Goal: Check status: Check status

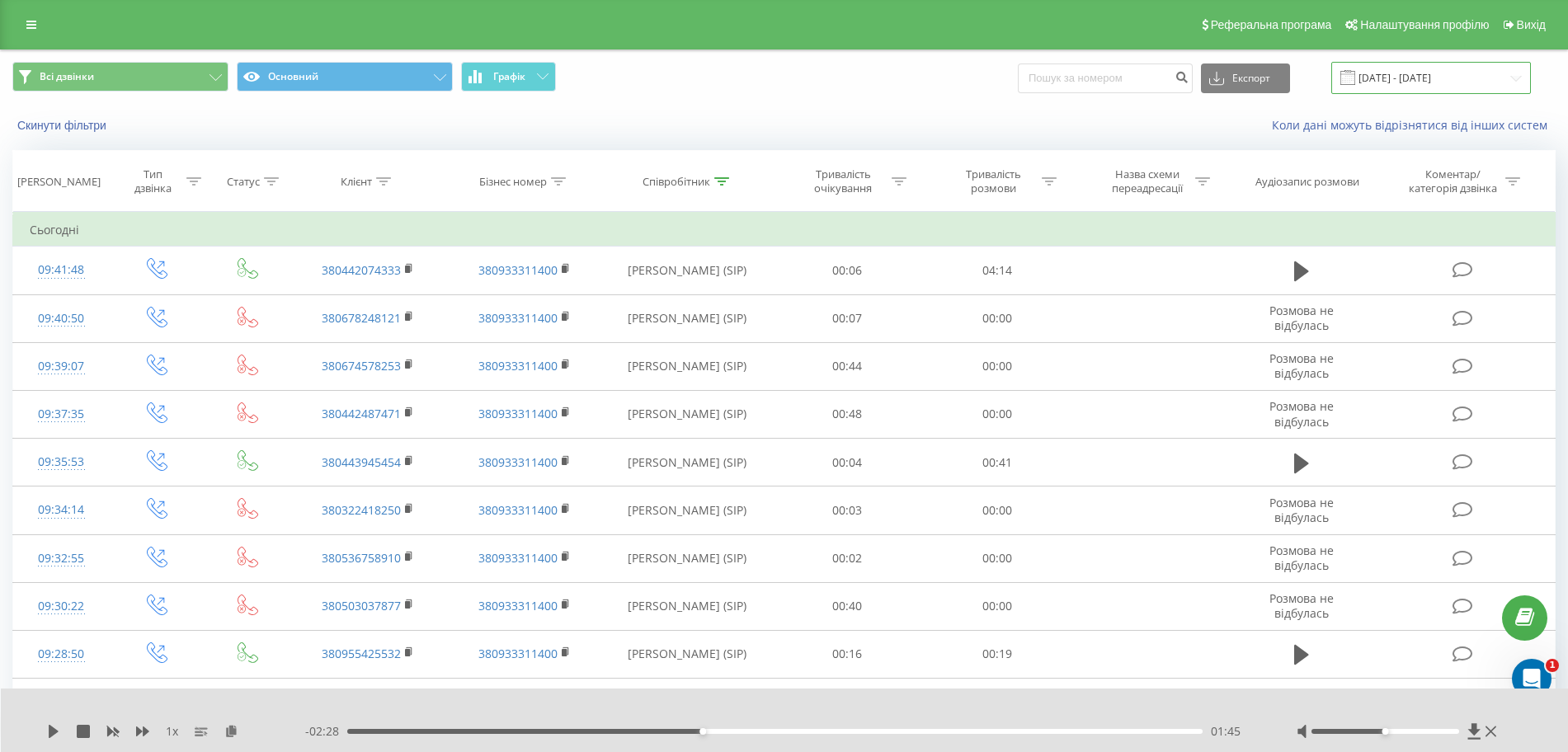
click at [1397, 90] on input "[DATE] - [DATE]" at bounding box center [1430, 78] width 200 height 32
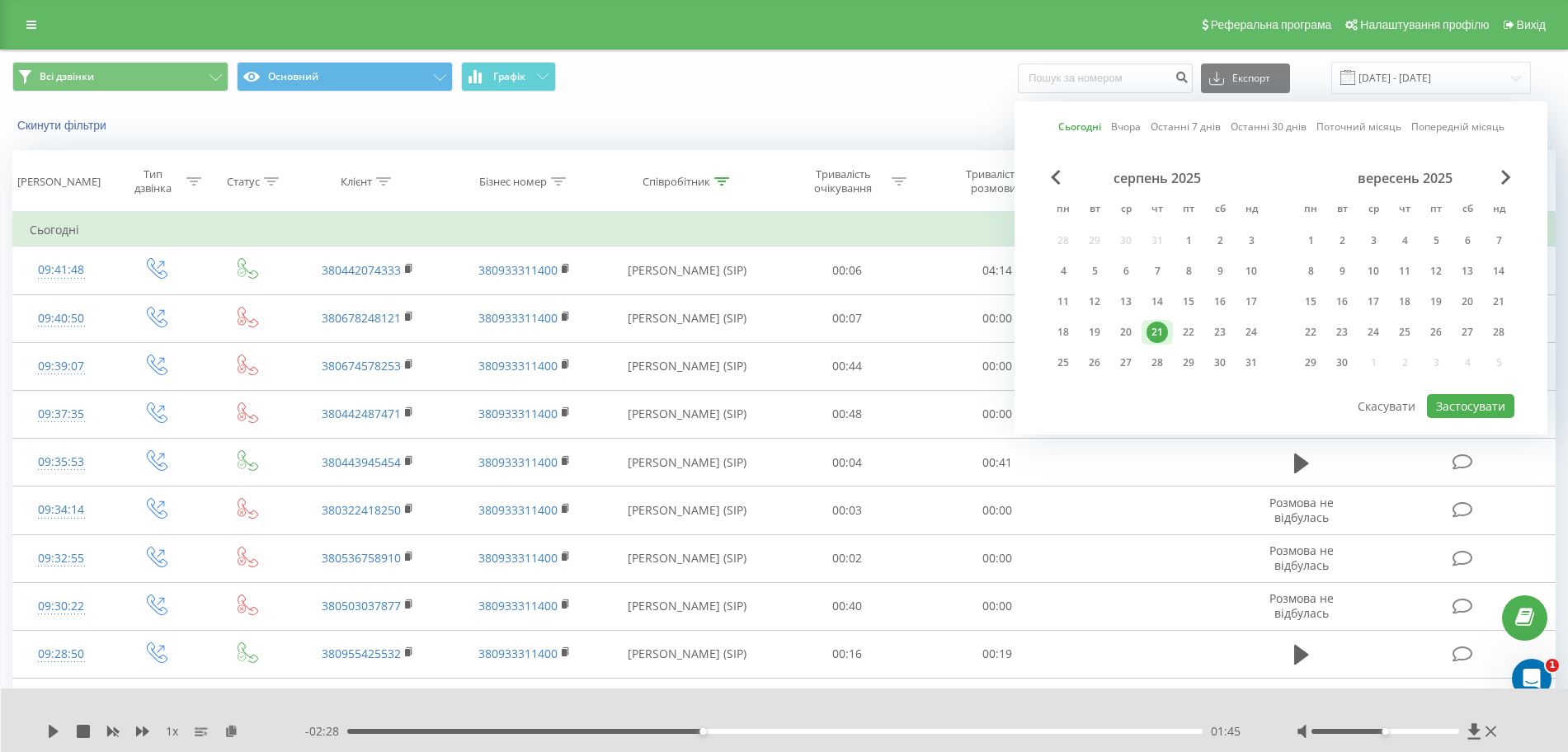
click at [1161, 332] on div "21" at bounding box center [1157, 332] width 22 height 22
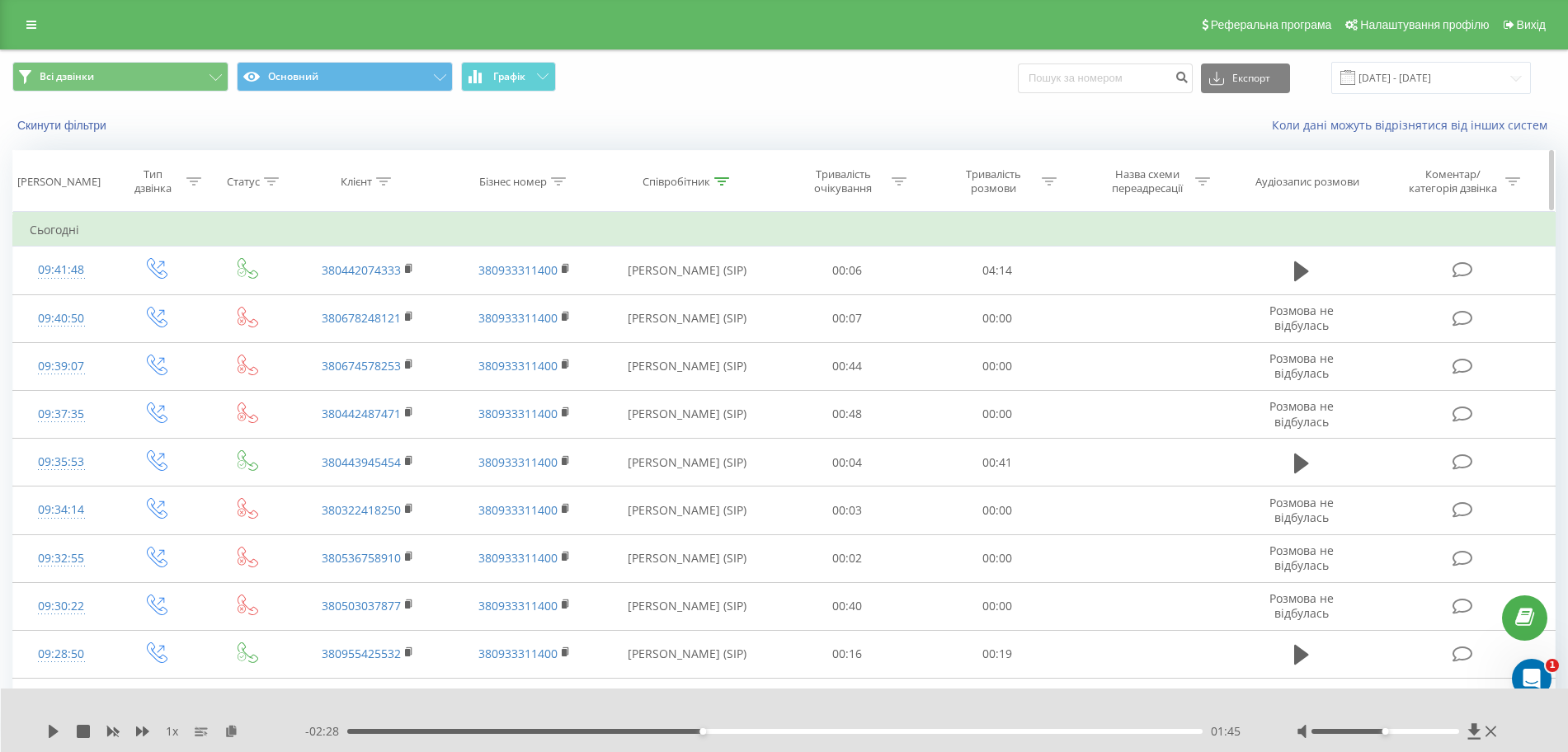
drag, startPoint x: 783, startPoint y: 105, endPoint x: 964, endPoint y: 185, distance: 197.9
click at [784, 105] on div "Всі дзвінки Основний Графік Експорт .csv .xls .xlsx [DATE] - [DATE]" at bounding box center [784, 78] width 1566 height 55
click at [711, 180] on div "Співробітник" at bounding box center [686, 182] width 86 height 14
click at [719, 332] on span "OK" at bounding box center [722, 332] width 46 height 25
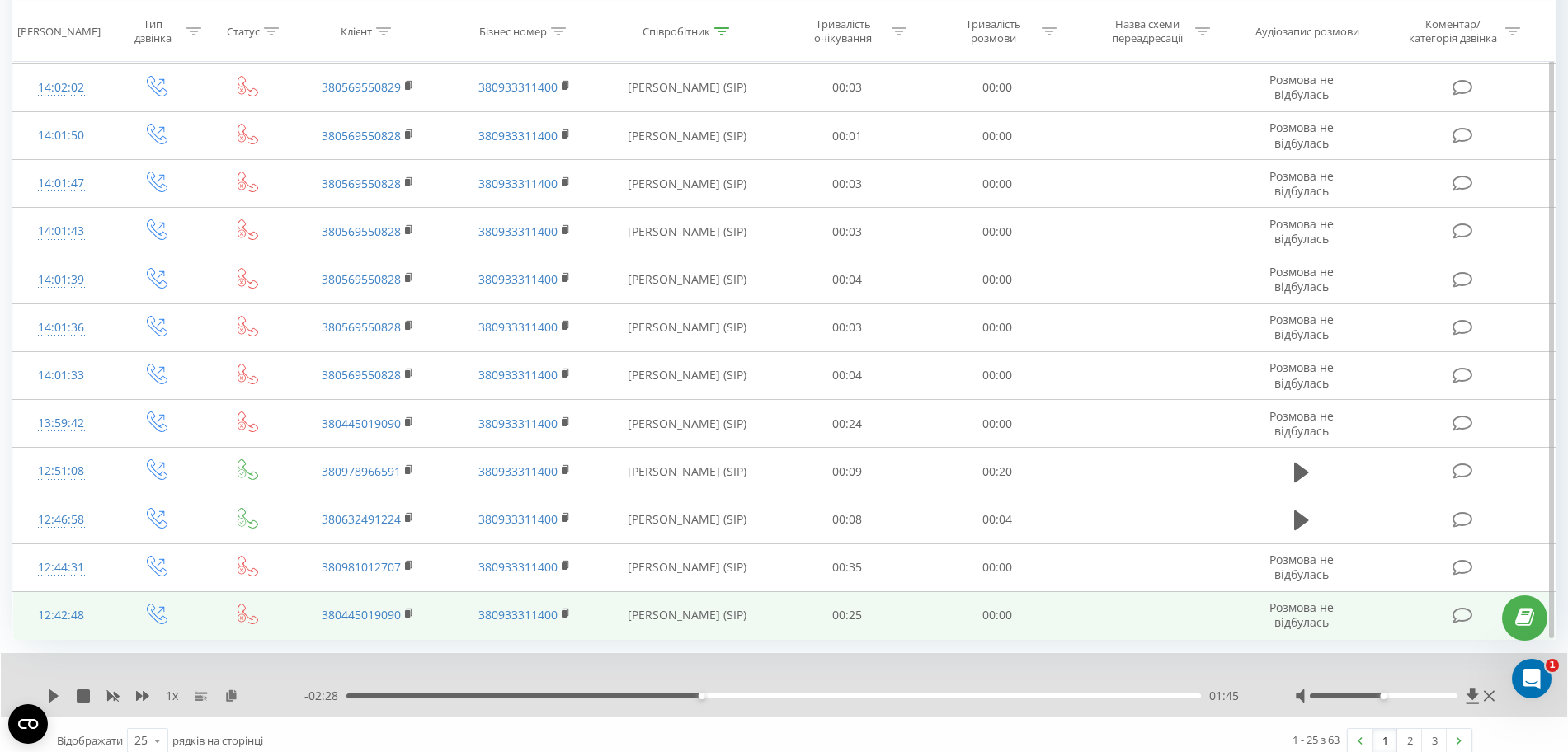
scroll to position [819, 0]
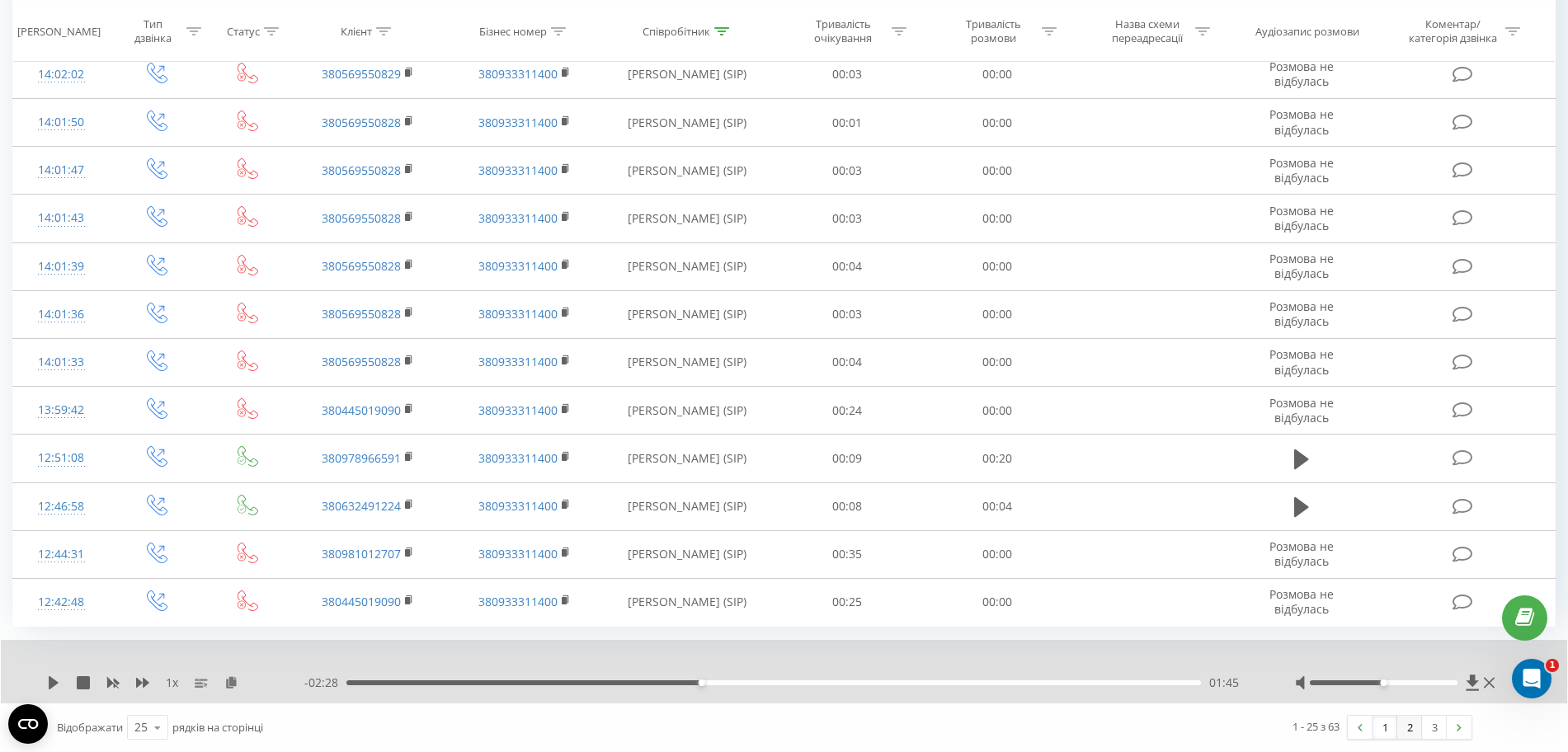
click at [1399, 728] on link "2" at bounding box center [1410, 727] width 24 height 23
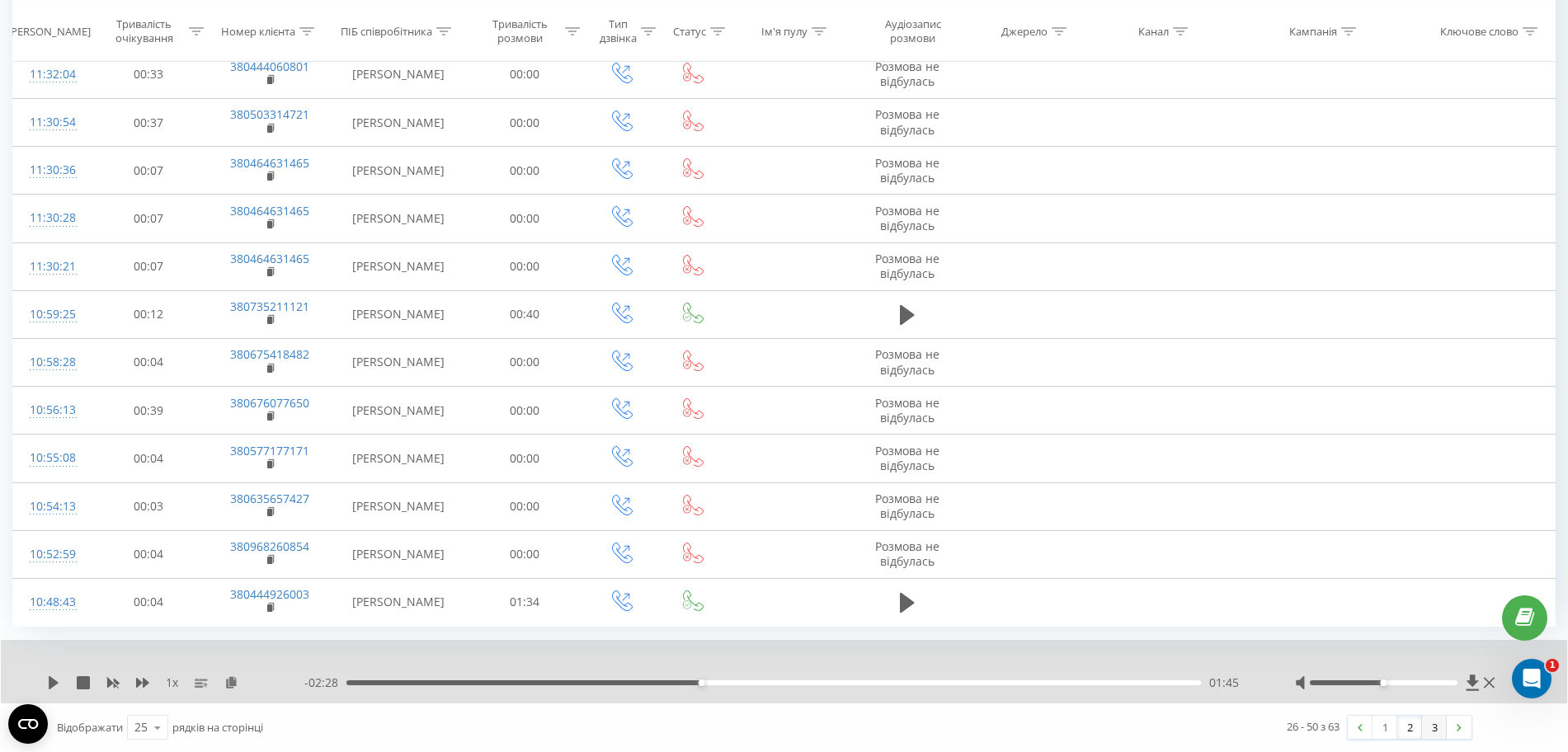
click at [1432, 727] on link "3" at bounding box center [1434, 727] width 24 height 23
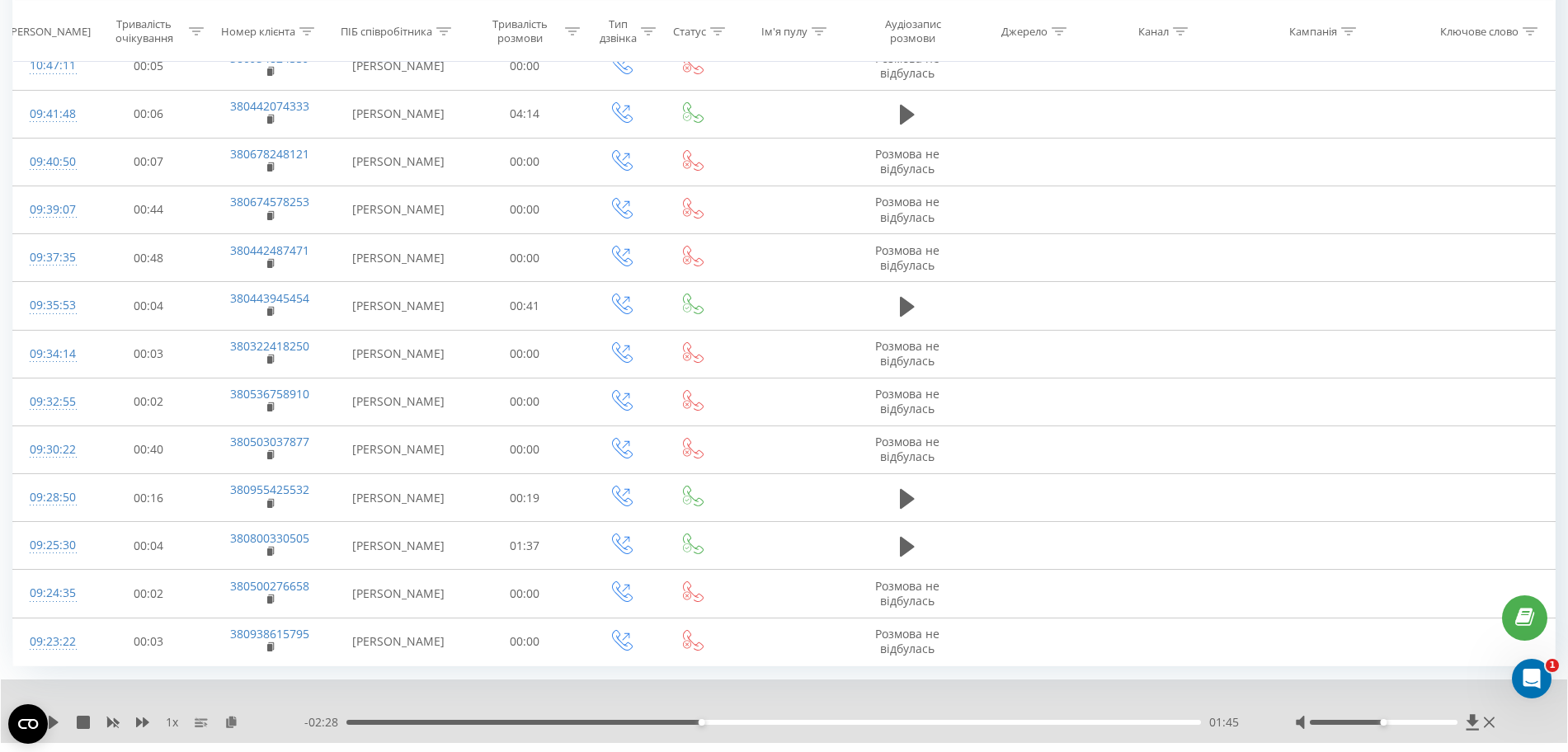
scroll to position [244, 0]
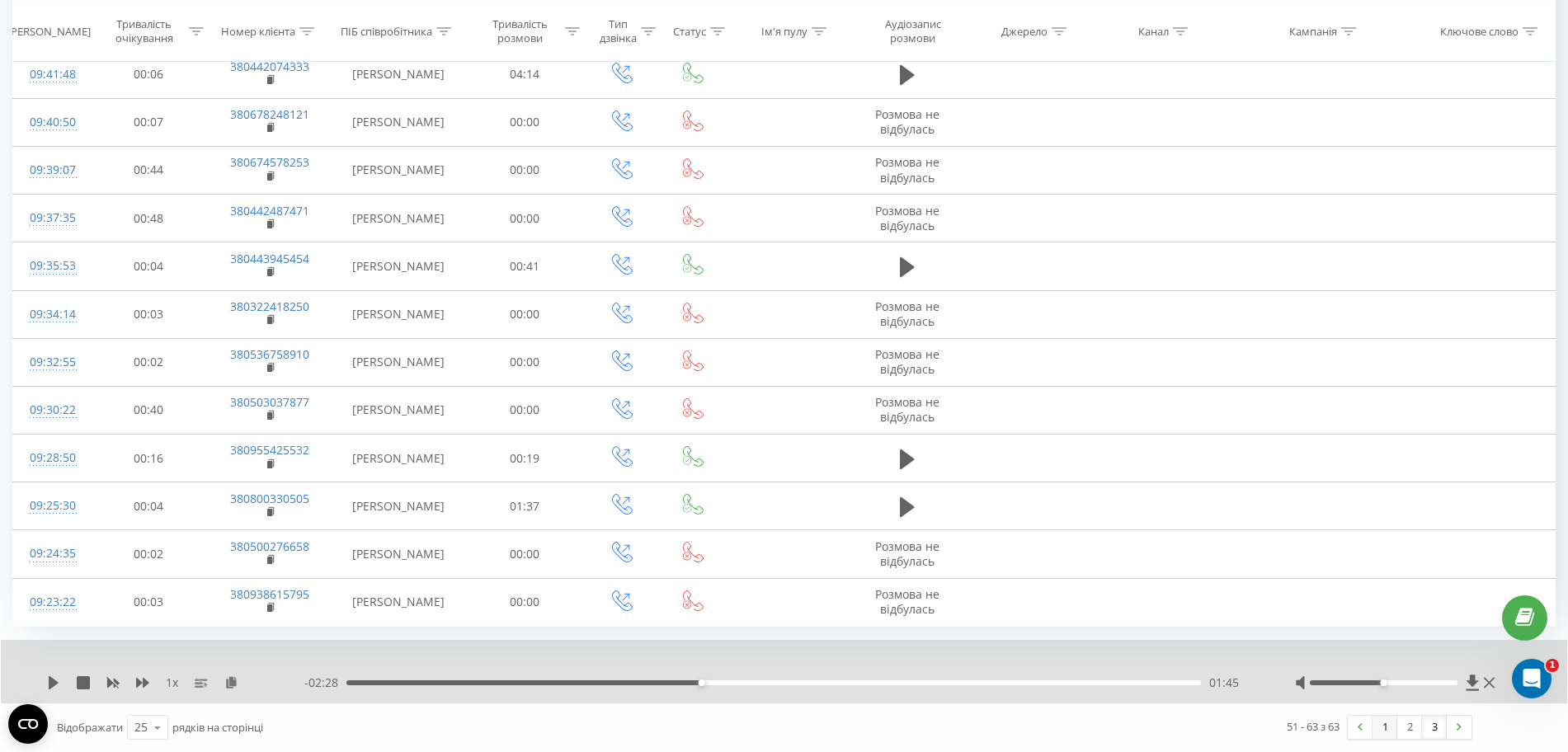
click at [1381, 727] on link "1" at bounding box center [1384, 727] width 24 height 23
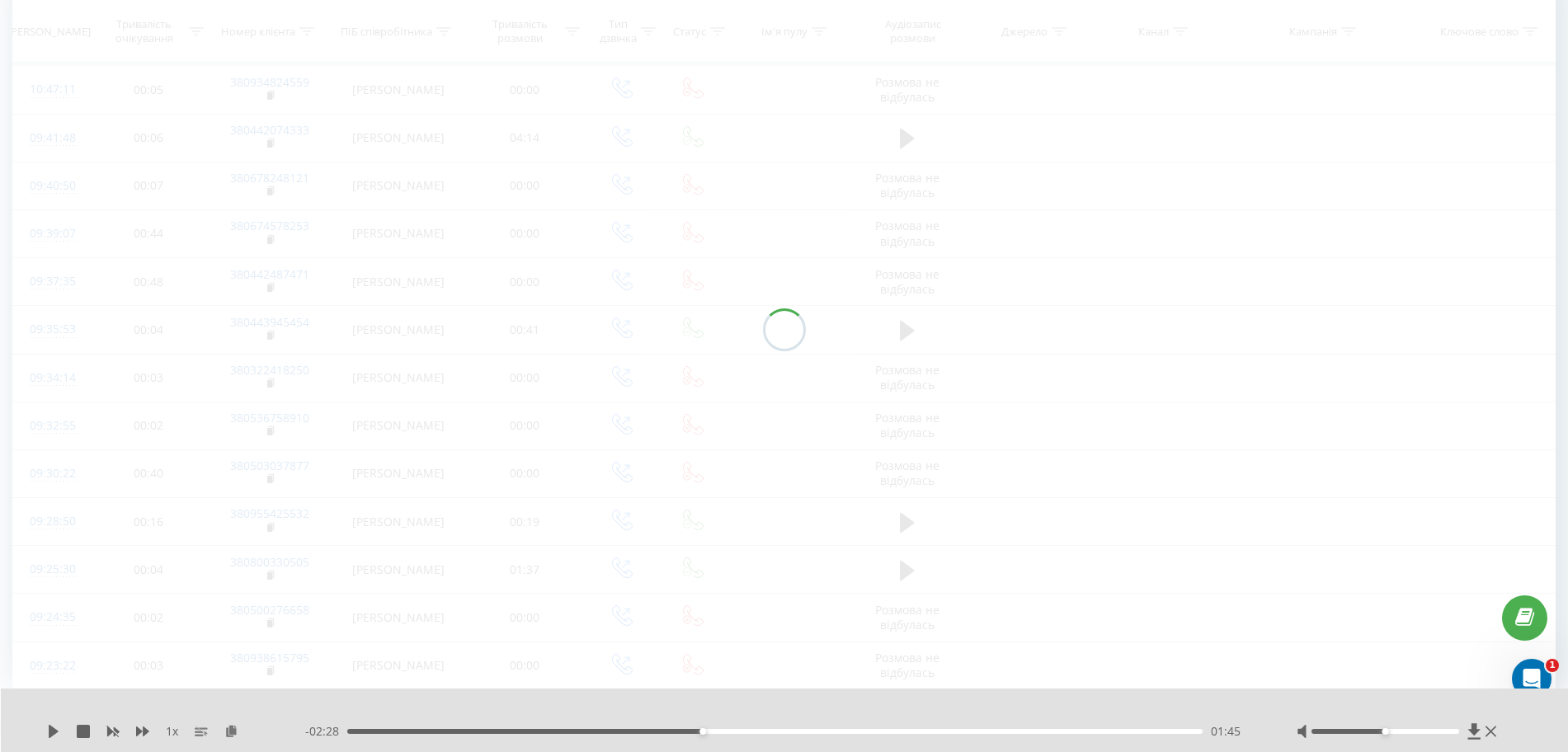
scroll to position [109, 0]
